Goal: Navigation & Orientation: Find specific page/section

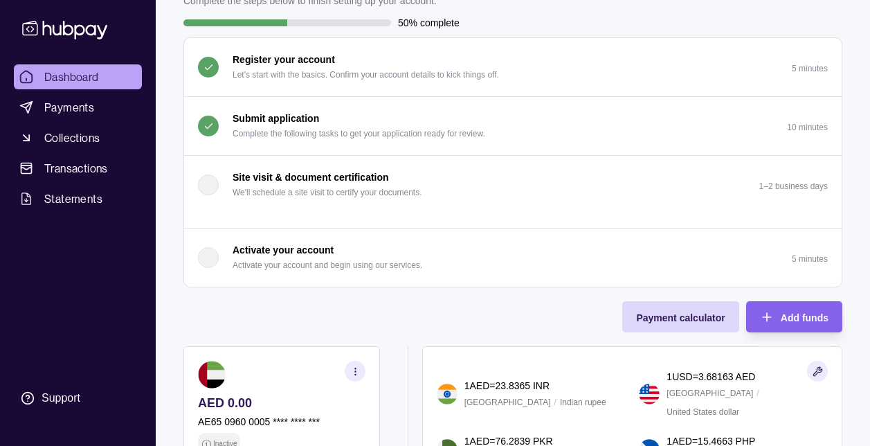
scroll to position [86, 0]
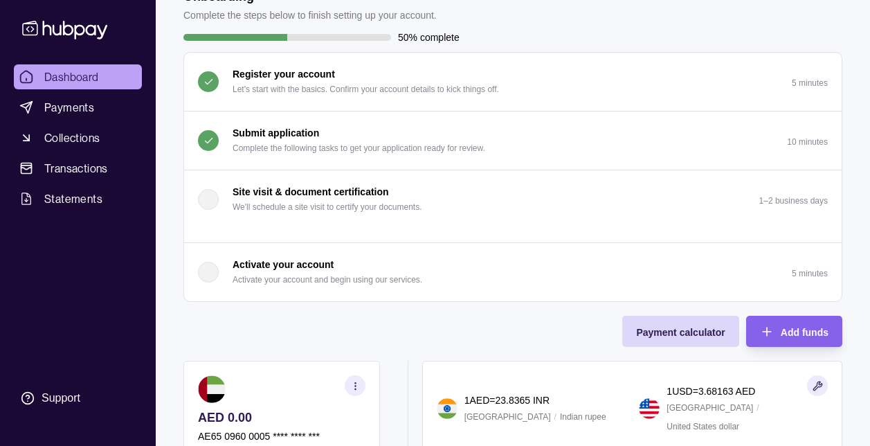
click at [58, 80] on span "Dashboard" at bounding box center [71, 77] width 55 height 17
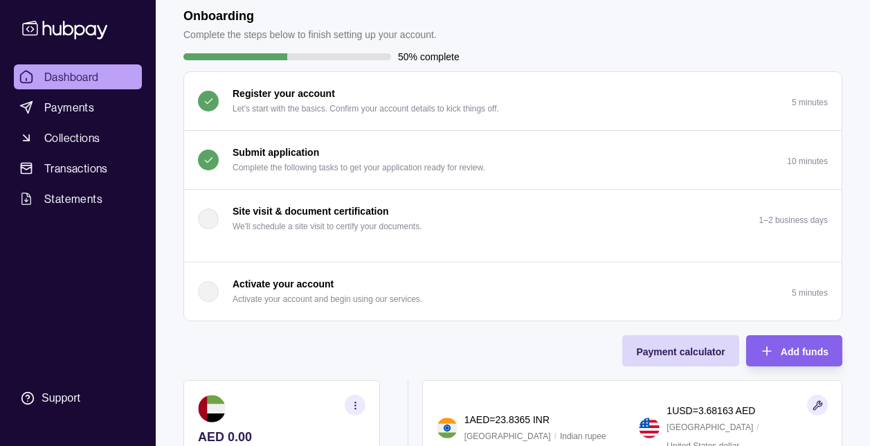
scroll to position [67, 0]
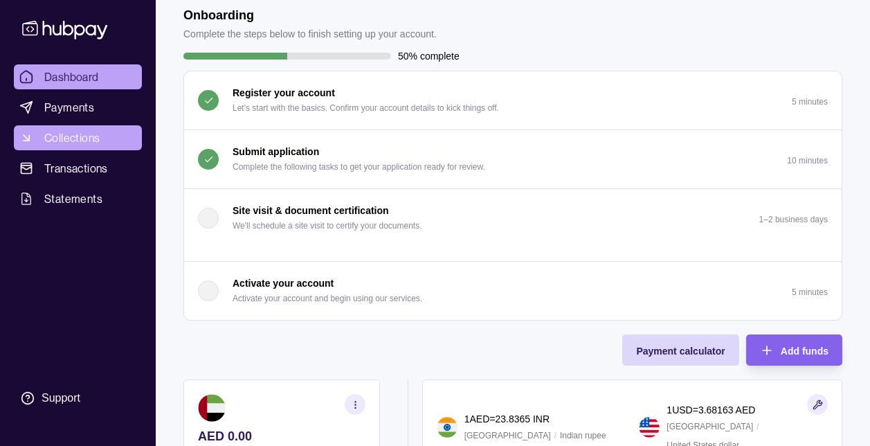
click at [69, 135] on span "Collections" at bounding box center [71, 137] width 55 height 17
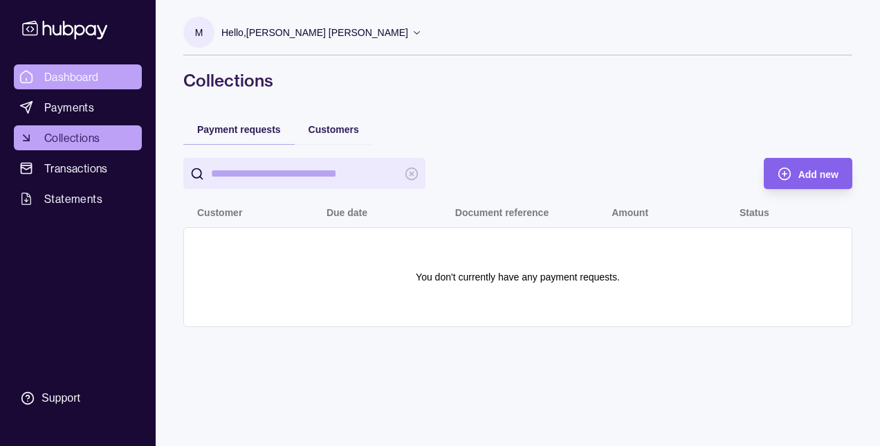
click at [88, 77] on span "Dashboard" at bounding box center [71, 77] width 55 height 17
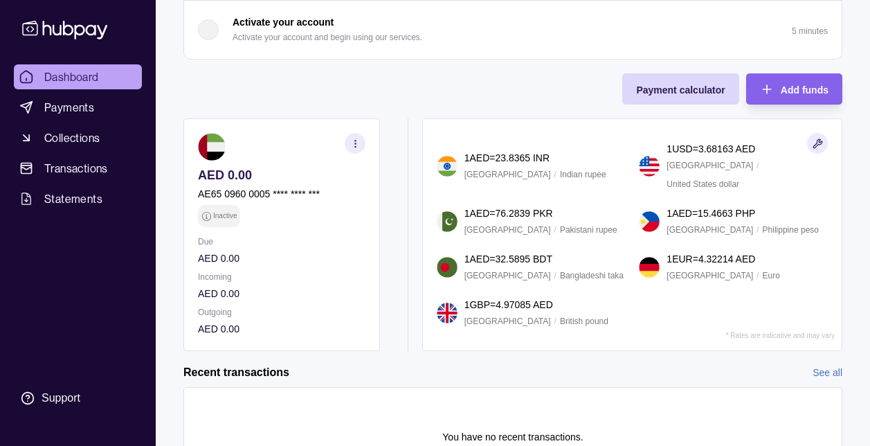
scroll to position [340, 0]
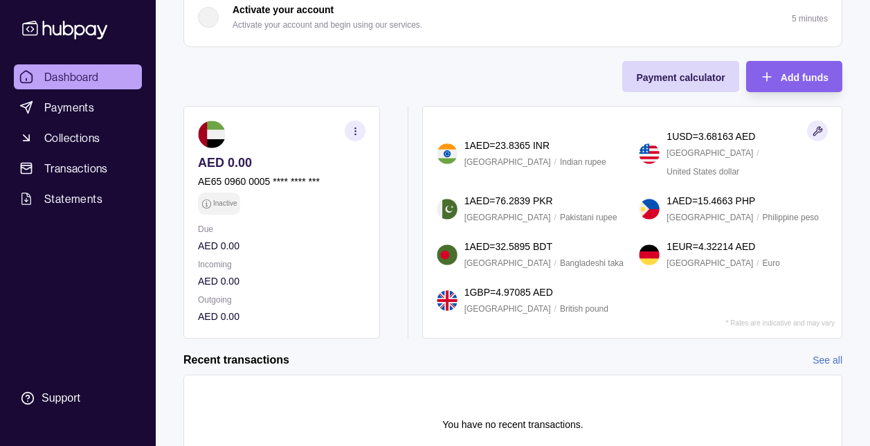
click at [355, 125] on section "button" at bounding box center [355, 130] width 21 height 21
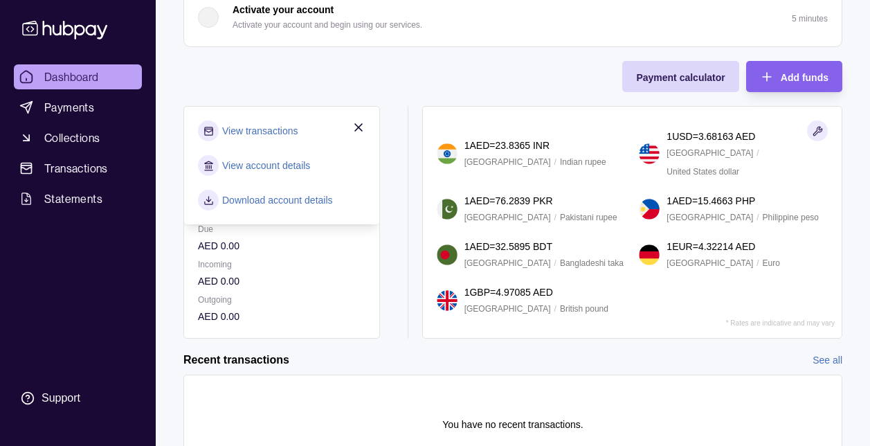
click at [248, 170] on link "View account details" at bounding box center [266, 165] width 88 height 15
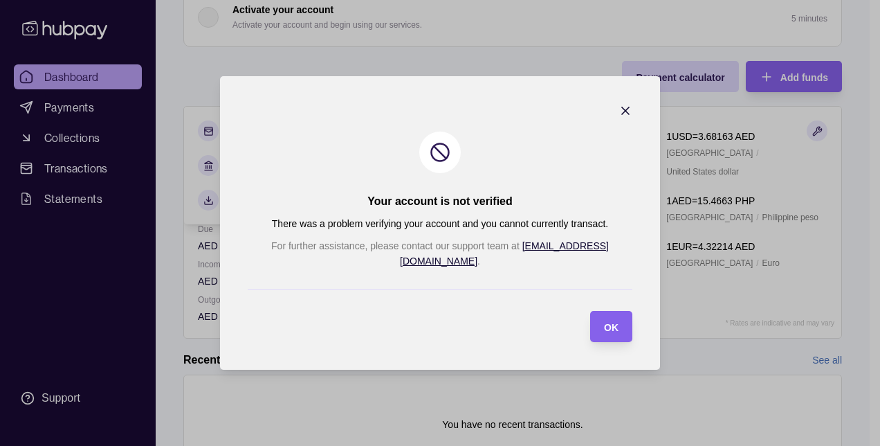
click at [622, 114] on icon "button" at bounding box center [625, 110] width 7 height 7
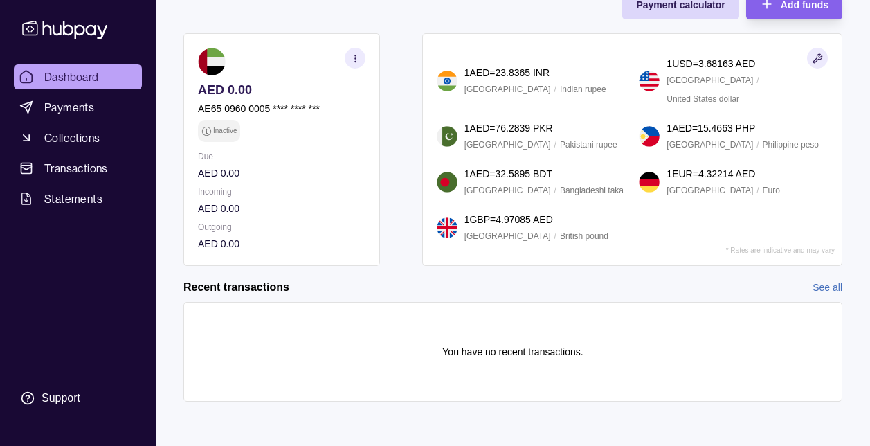
scroll to position [0, 0]
